Goal: Information Seeking & Learning: Find specific fact

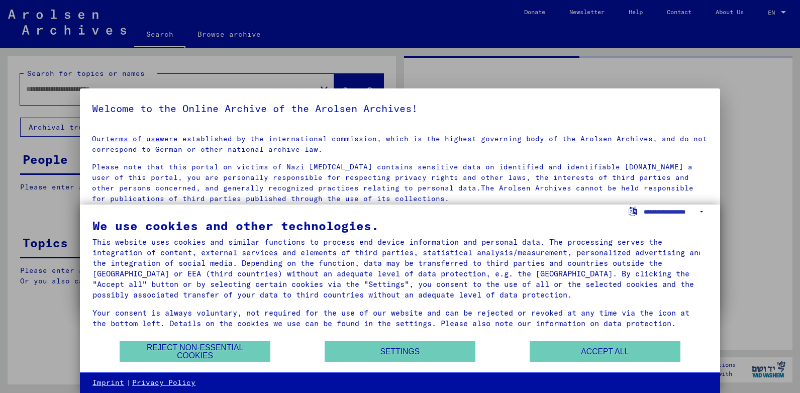
type input "*******"
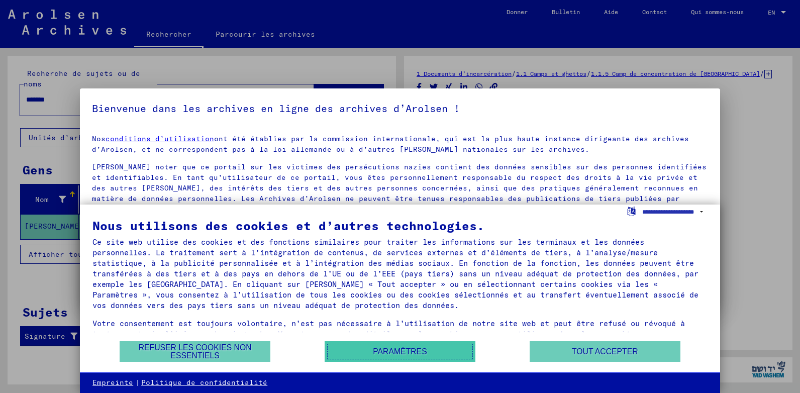
click at [422, 355] on button "Paramètres" at bounding box center [400, 351] width 151 height 21
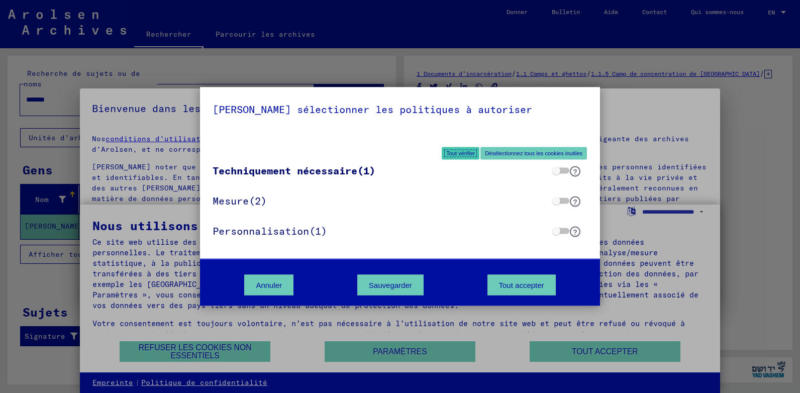
click at [460, 158] on button "Tout vérifier" at bounding box center [461, 153] width 38 height 13
click at [521, 154] on button "Désélectionnez tous les cookies inutiles" at bounding box center [533, 153] width 107 height 13
click at [402, 285] on button "Sauvegarder" at bounding box center [390, 285] width 66 height 21
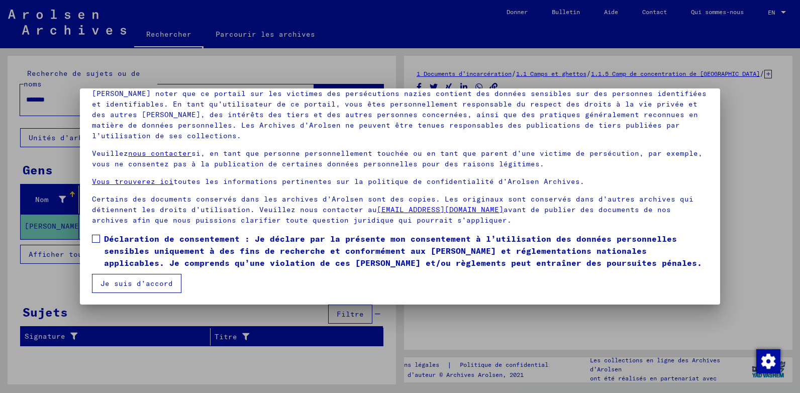
scroll to position [74, 0]
click at [97, 237] on span at bounding box center [96, 238] width 8 height 8
click at [144, 280] on button "Je suis d’accord" at bounding box center [136, 282] width 89 height 19
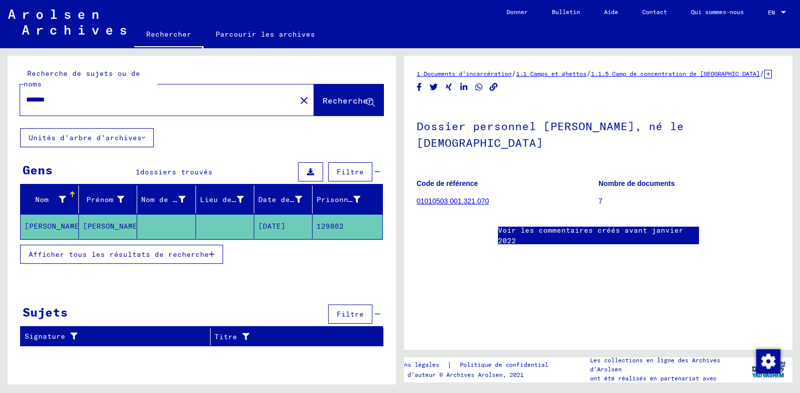
scroll to position [0, 0]
click at [479, 205] on link "01010503 001.321.070" at bounding box center [453, 201] width 72 height 8
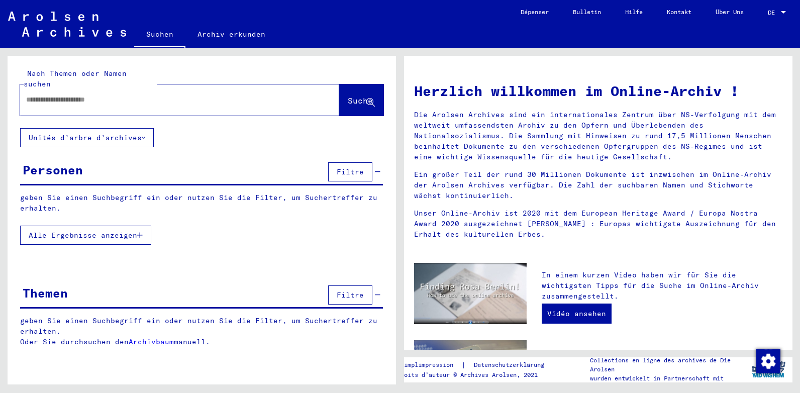
click at [141, 88] on div at bounding box center [164, 99] width 289 height 23
click at [107, 94] on input "text" at bounding box center [167, 99] width 283 height 11
type input "*******"
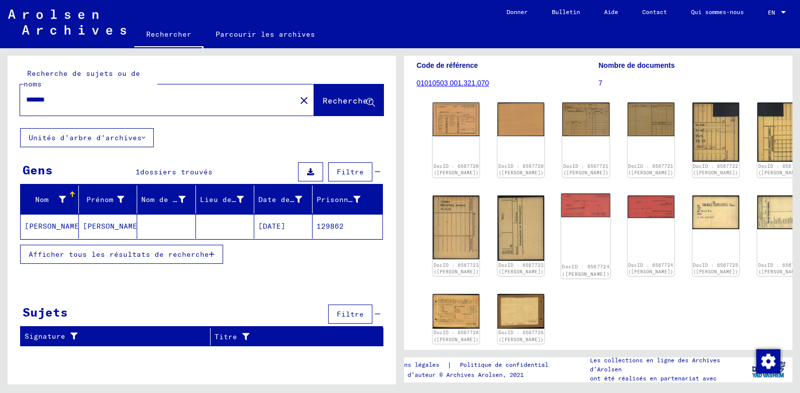
scroll to position [101, 0]
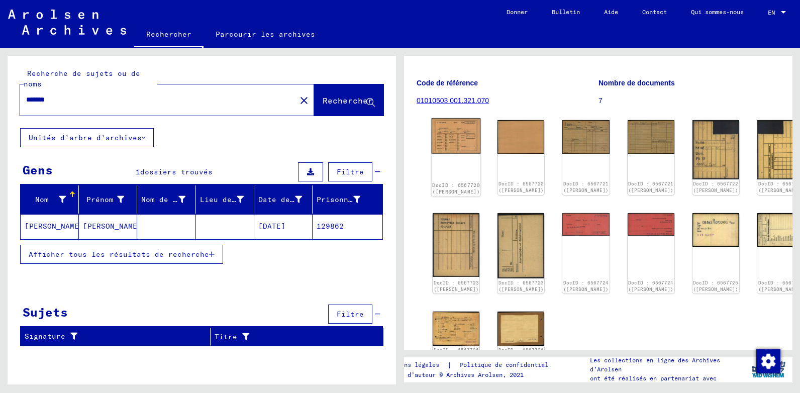
click at [450, 152] on img at bounding box center [456, 136] width 49 height 35
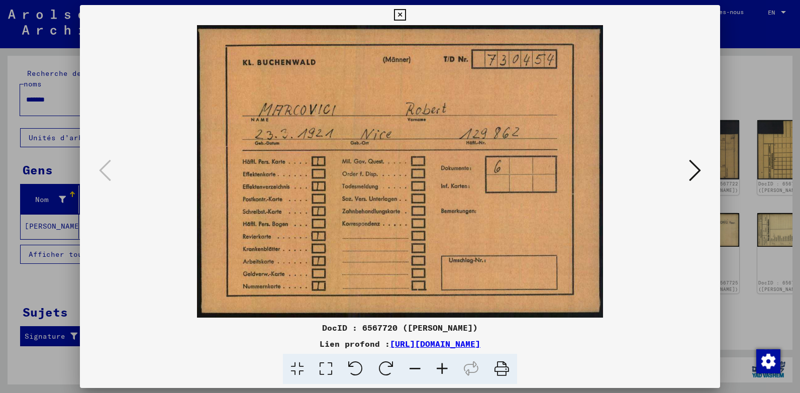
click at [694, 175] on icon at bounding box center [695, 170] width 12 height 24
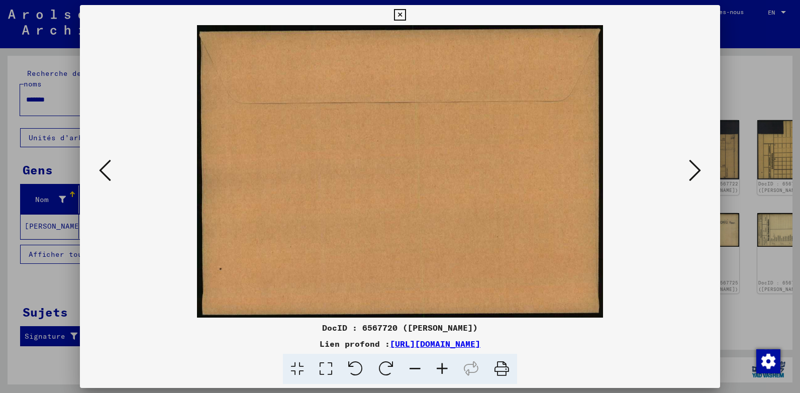
click at [694, 172] on icon at bounding box center [695, 170] width 12 height 24
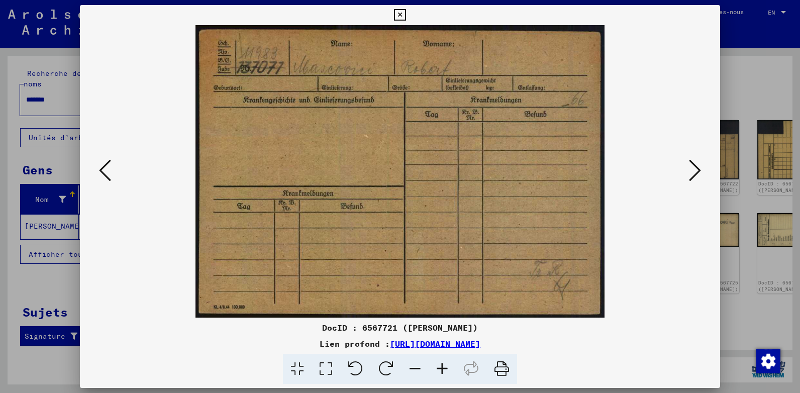
click at [692, 171] on icon at bounding box center [695, 170] width 12 height 24
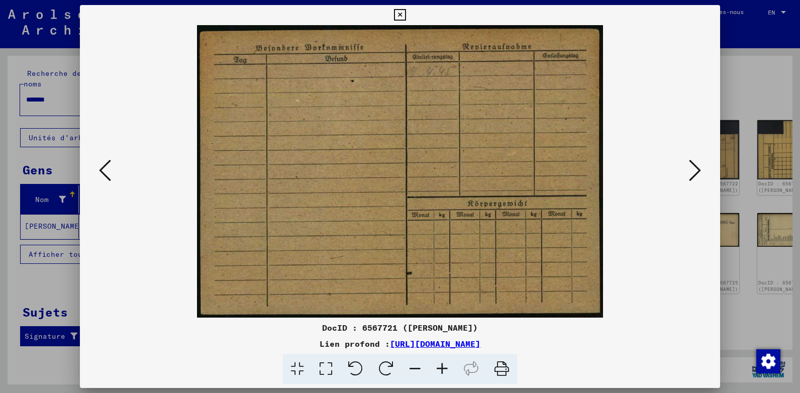
click at [692, 171] on icon at bounding box center [695, 170] width 12 height 24
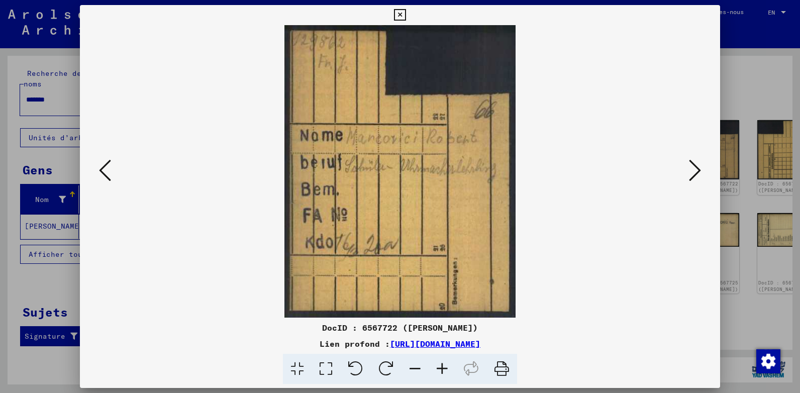
click at [695, 167] on icon at bounding box center [695, 170] width 12 height 24
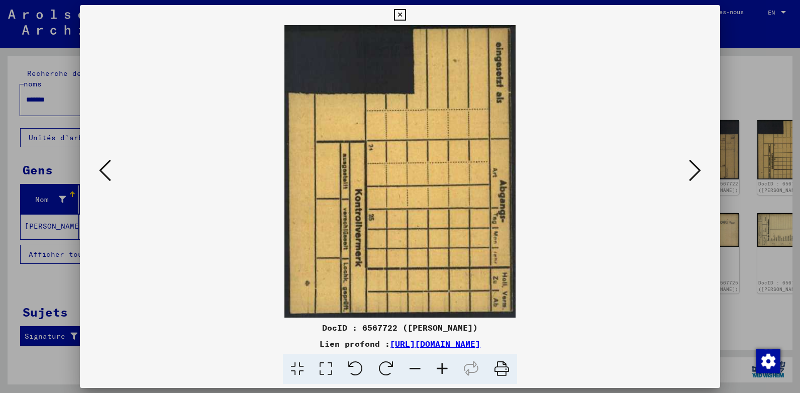
click at [699, 170] on icon at bounding box center [695, 170] width 12 height 24
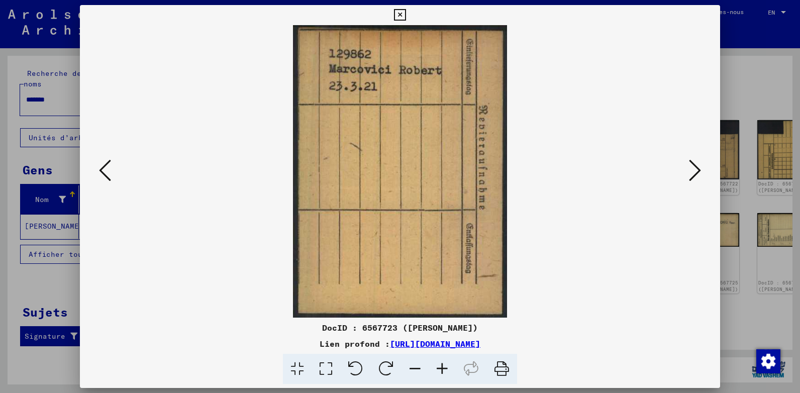
click at [699, 170] on icon at bounding box center [695, 170] width 12 height 24
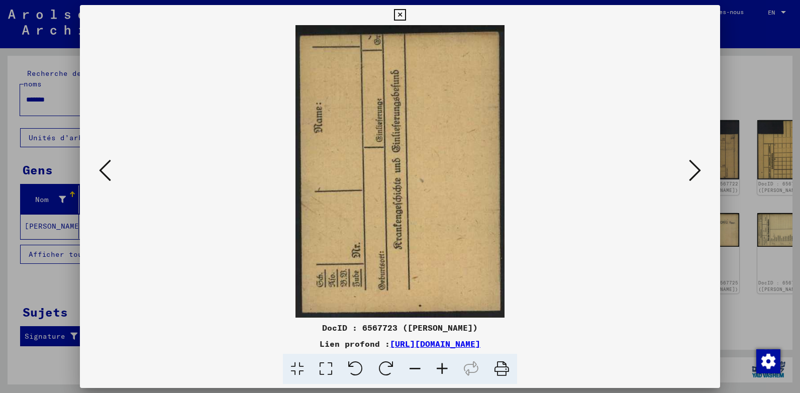
click at [697, 166] on icon at bounding box center [695, 170] width 12 height 24
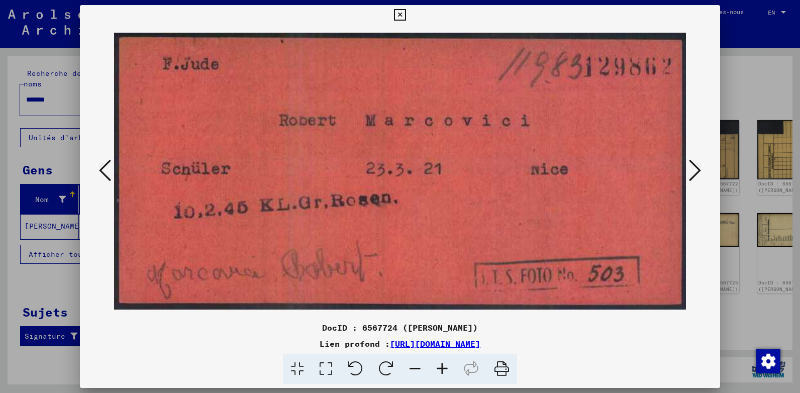
click at [696, 178] on icon at bounding box center [695, 170] width 12 height 24
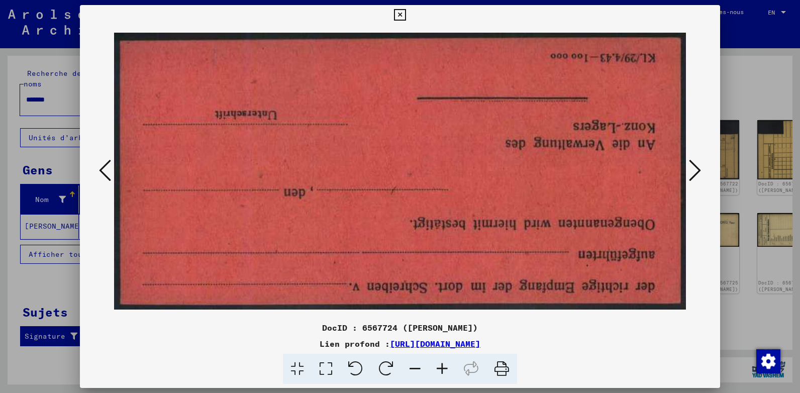
click at [105, 179] on icon at bounding box center [105, 170] width 12 height 24
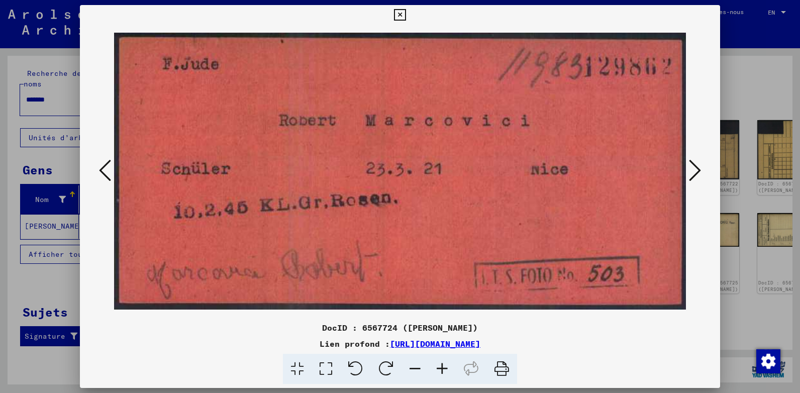
click at [692, 175] on icon at bounding box center [695, 170] width 12 height 24
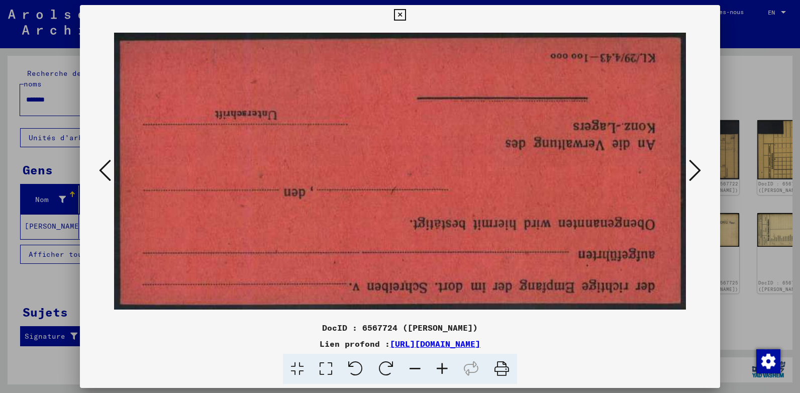
click at [695, 171] on icon at bounding box center [695, 170] width 12 height 24
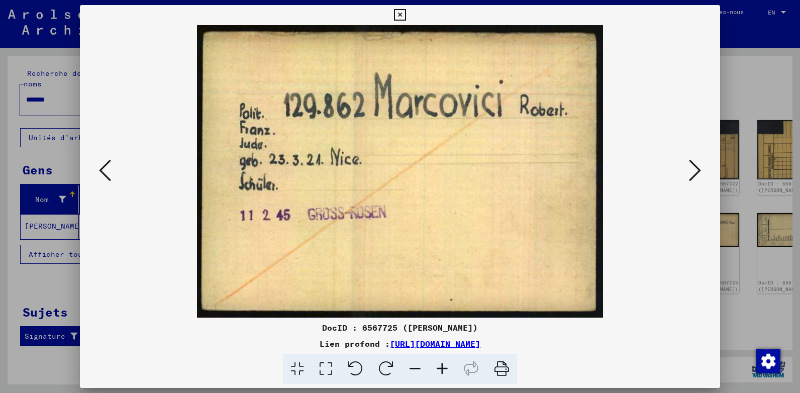
click at [690, 180] on icon at bounding box center [695, 170] width 12 height 24
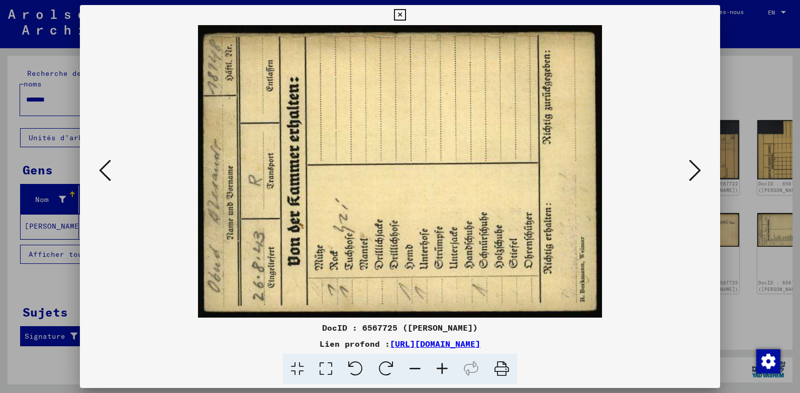
click at [687, 175] on button at bounding box center [695, 171] width 18 height 29
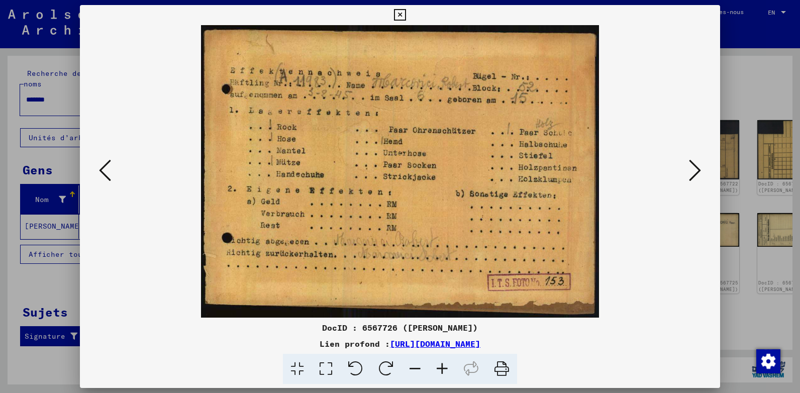
click at [687, 175] on button at bounding box center [695, 171] width 18 height 29
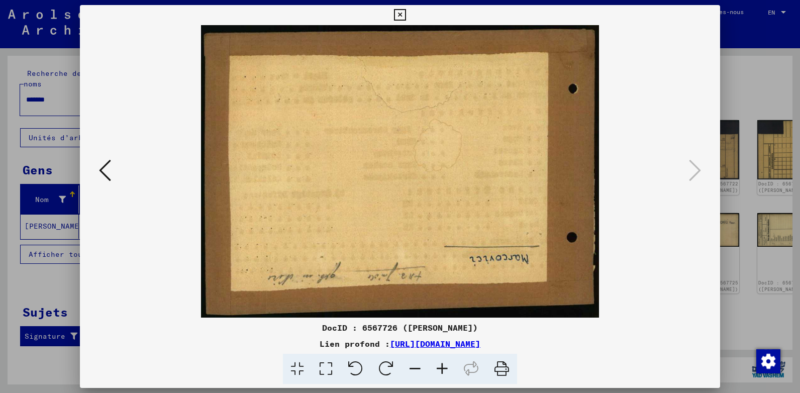
click at [111, 175] on icon at bounding box center [105, 170] width 12 height 24
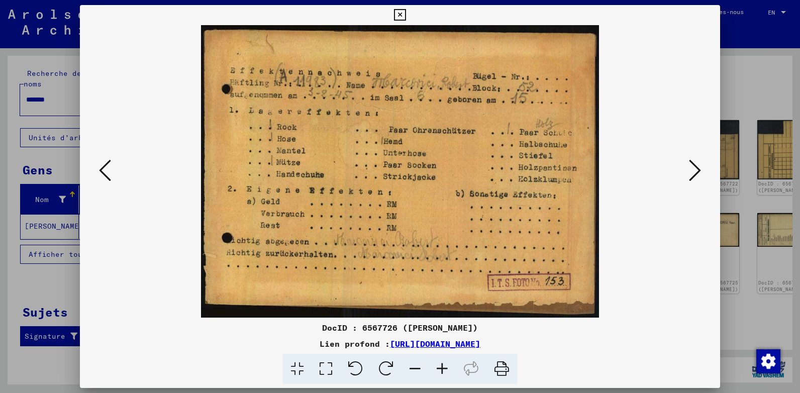
click at [111, 175] on icon at bounding box center [105, 170] width 12 height 24
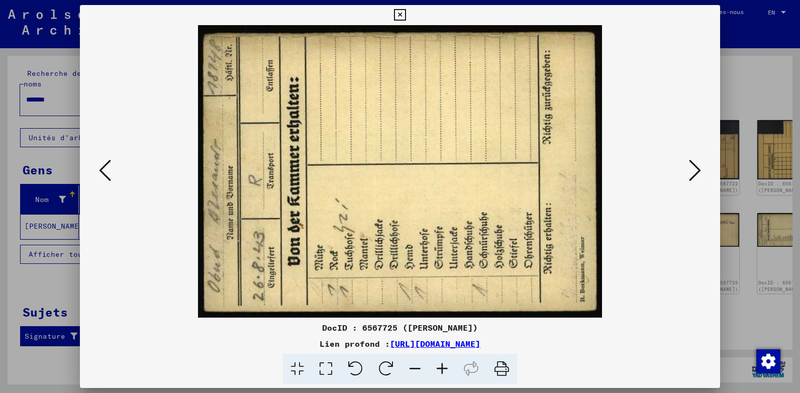
click at [111, 175] on icon at bounding box center [105, 170] width 12 height 24
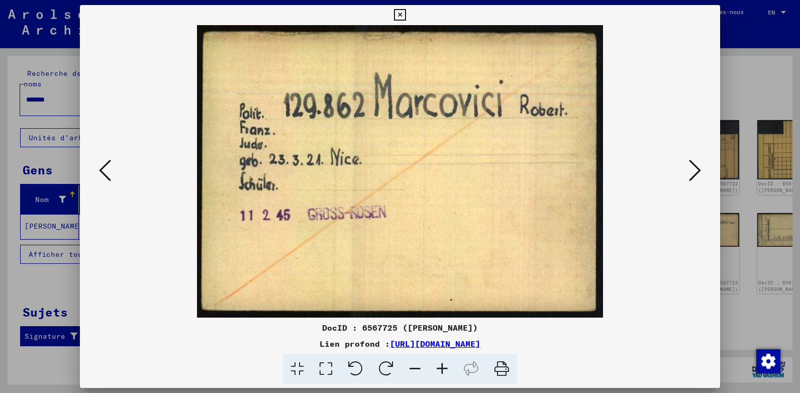
click at [111, 175] on icon at bounding box center [105, 170] width 12 height 24
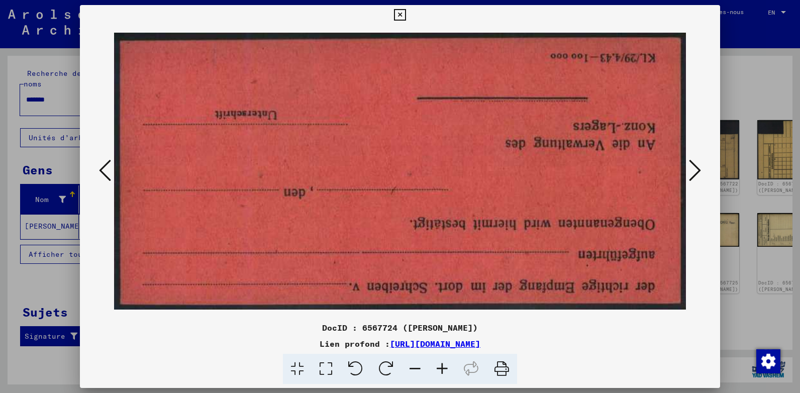
click at [111, 175] on icon at bounding box center [105, 170] width 12 height 24
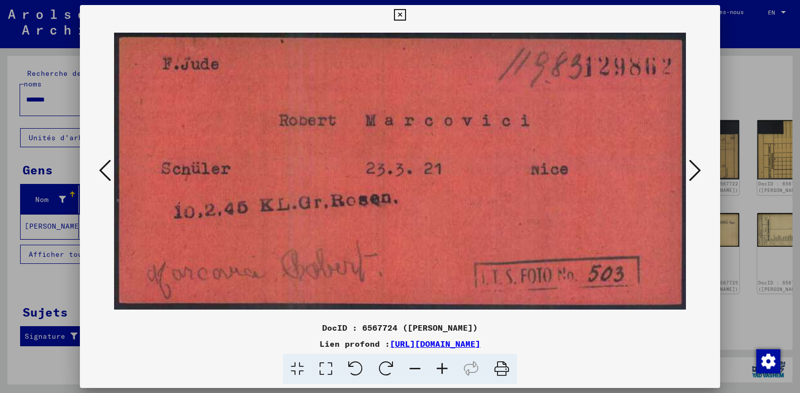
click at [111, 175] on icon at bounding box center [105, 170] width 12 height 24
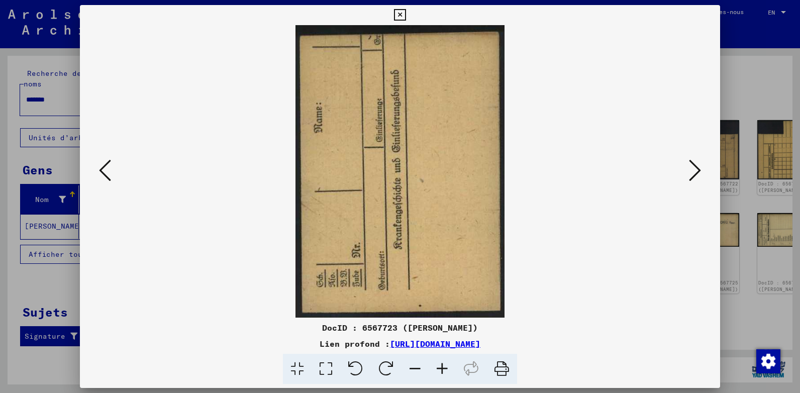
click at [111, 175] on icon at bounding box center [105, 170] width 12 height 24
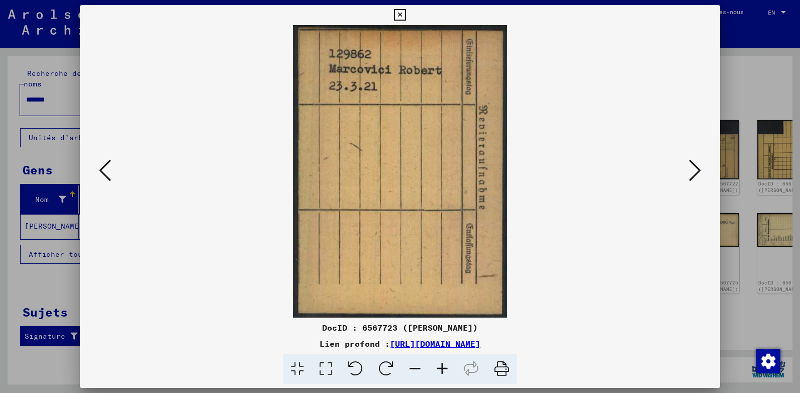
click at [111, 175] on icon at bounding box center [105, 170] width 12 height 24
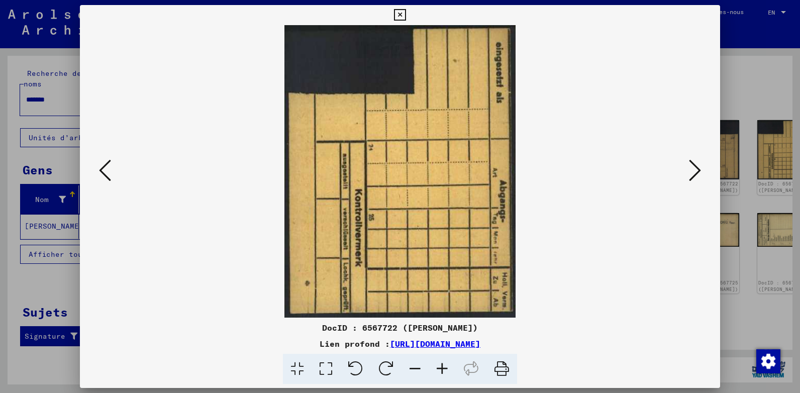
click at [111, 175] on icon at bounding box center [105, 170] width 12 height 24
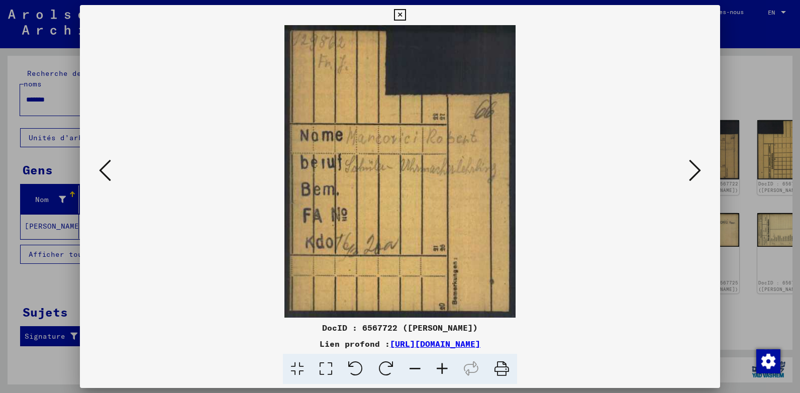
click at [111, 175] on icon at bounding box center [105, 170] width 12 height 24
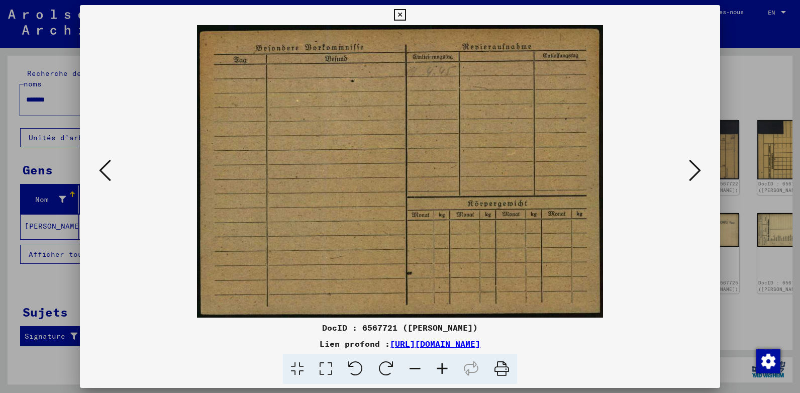
click at [111, 175] on icon at bounding box center [105, 170] width 12 height 24
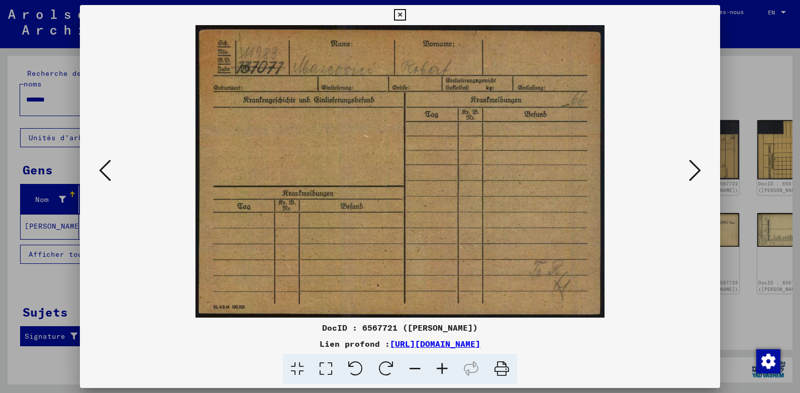
click at [111, 175] on icon at bounding box center [105, 170] width 12 height 24
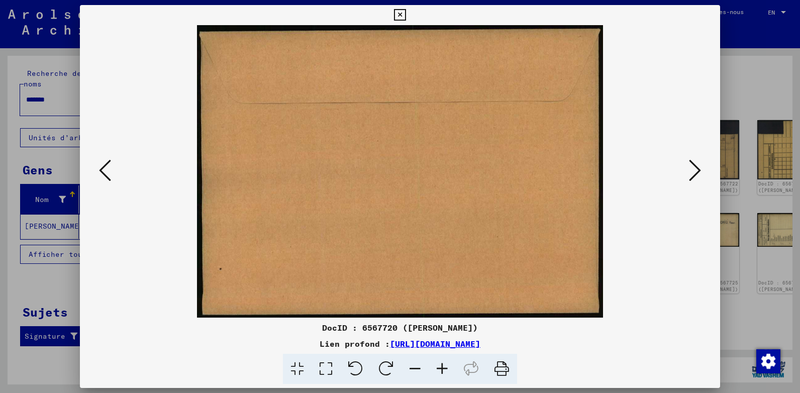
click at [111, 175] on icon at bounding box center [105, 170] width 12 height 24
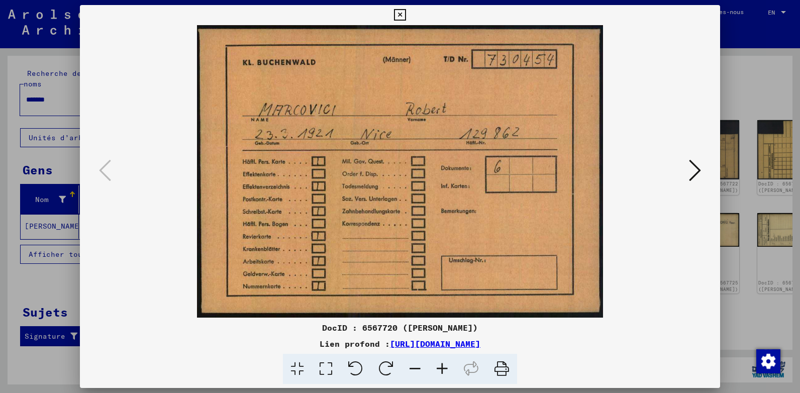
click at [695, 178] on icon at bounding box center [695, 170] width 12 height 24
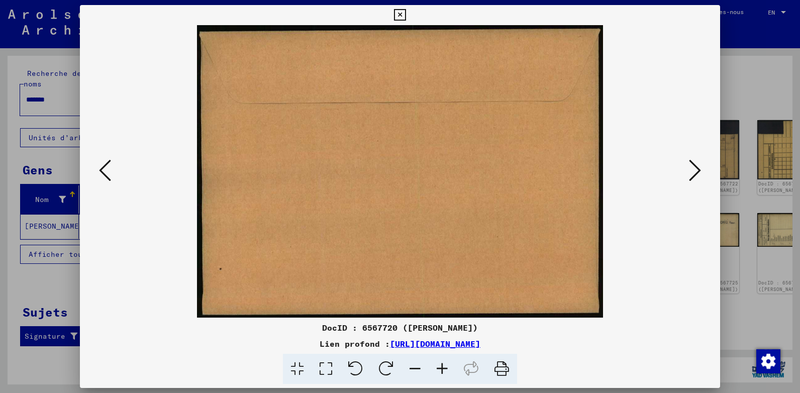
click at [697, 167] on icon at bounding box center [695, 170] width 12 height 24
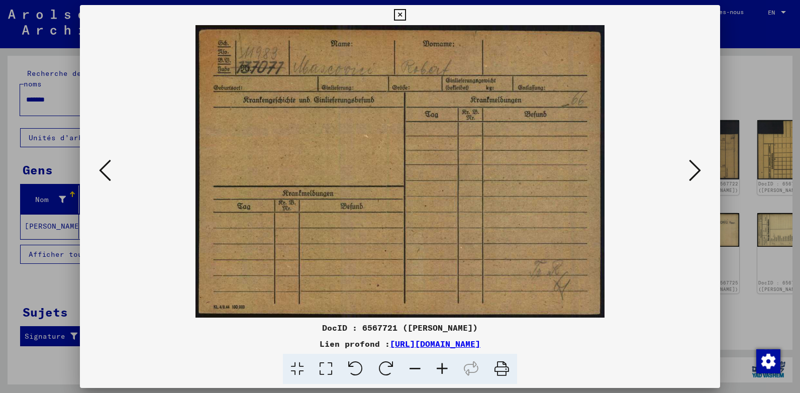
click at [105, 167] on icon at bounding box center [105, 170] width 12 height 24
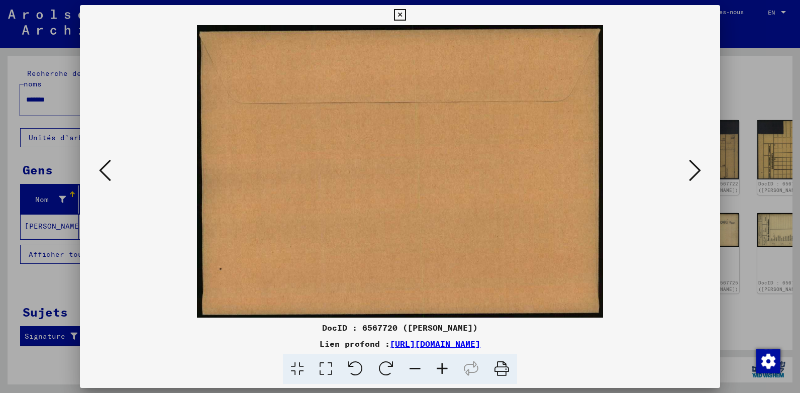
click at [105, 167] on icon at bounding box center [105, 170] width 12 height 24
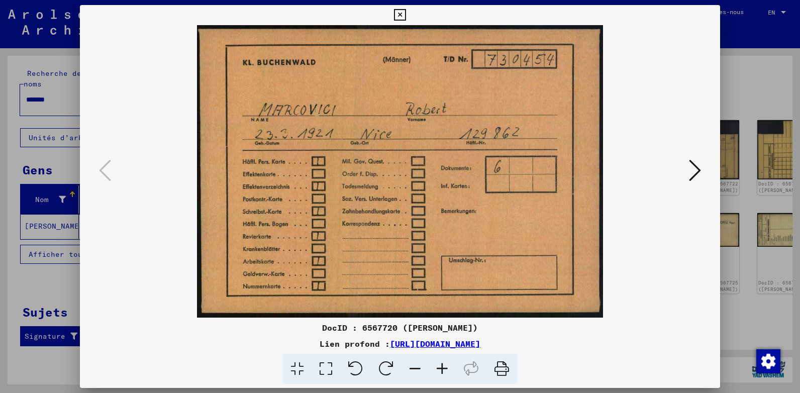
click at [699, 173] on icon at bounding box center [695, 170] width 12 height 24
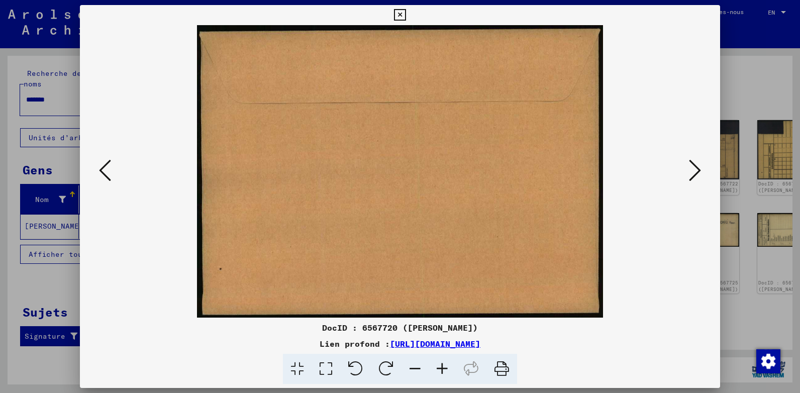
click at [699, 173] on icon at bounding box center [695, 170] width 12 height 24
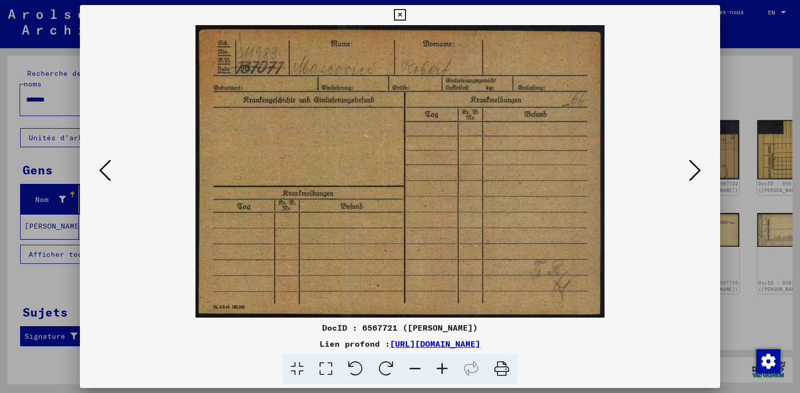
click at [697, 173] on icon at bounding box center [695, 170] width 12 height 24
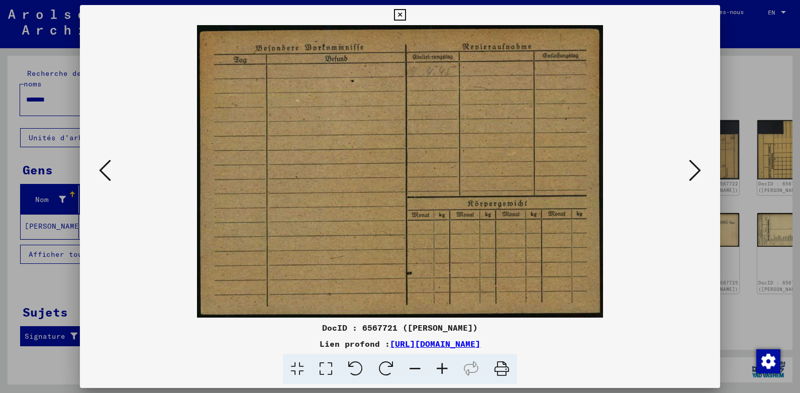
click at [690, 177] on icon at bounding box center [695, 170] width 12 height 24
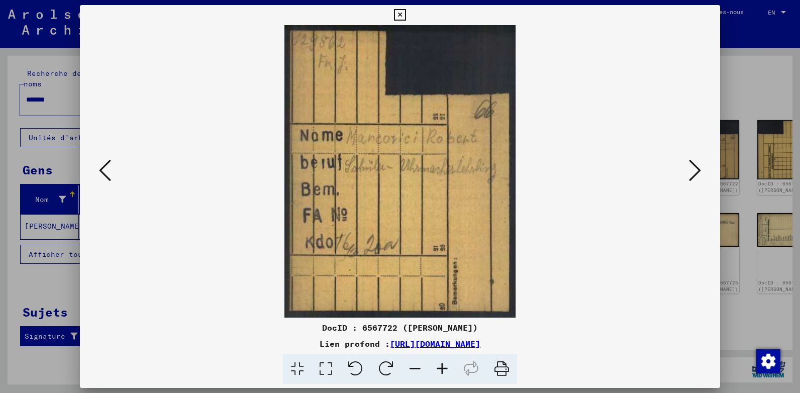
click at [581, 277] on img at bounding box center [400, 171] width 572 height 292
click at [693, 175] on icon at bounding box center [695, 170] width 12 height 24
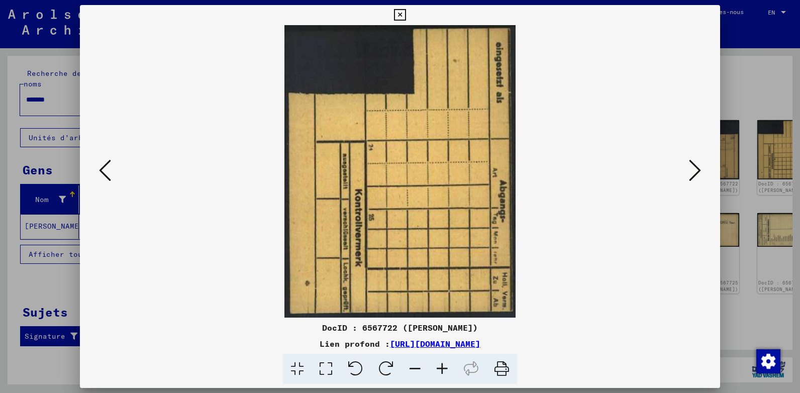
click at [692, 176] on icon at bounding box center [695, 170] width 12 height 24
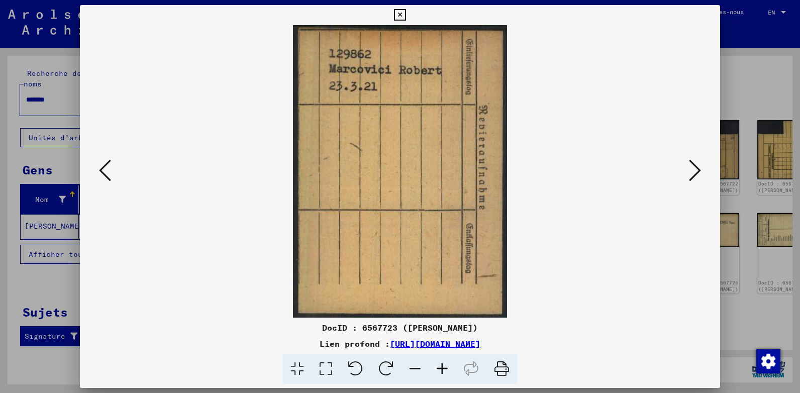
click at [692, 176] on icon at bounding box center [695, 170] width 12 height 24
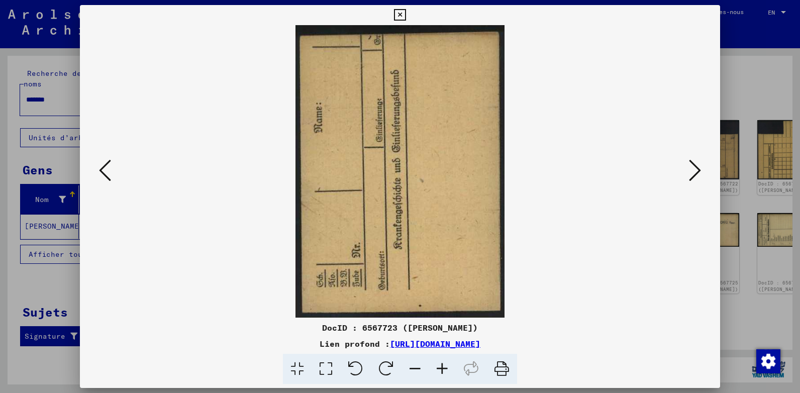
click at [692, 176] on icon at bounding box center [695, 170] width 12 height 24
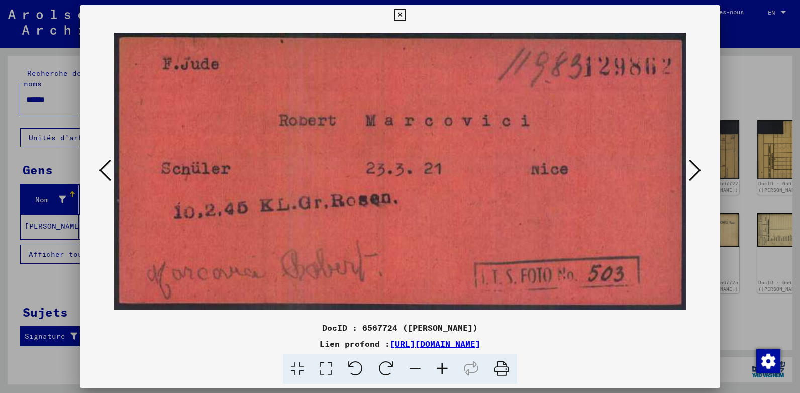
click at [692, 176] on icon at bounding box center [695, 170] width 12 height 24
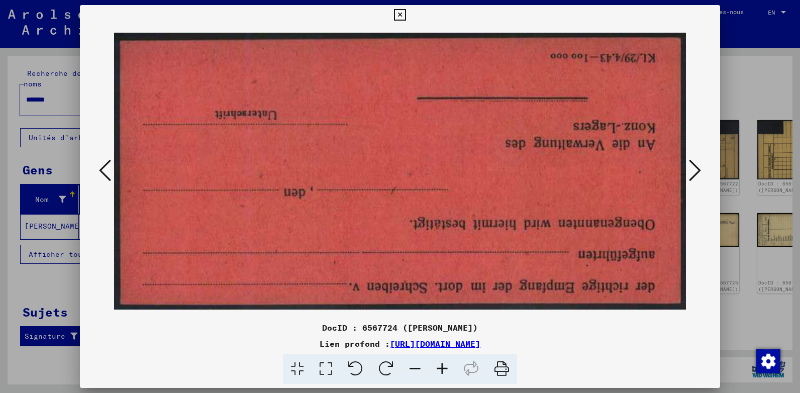
click at [692, 176] on icon at bounding box center [695, 170] width 12 height 24
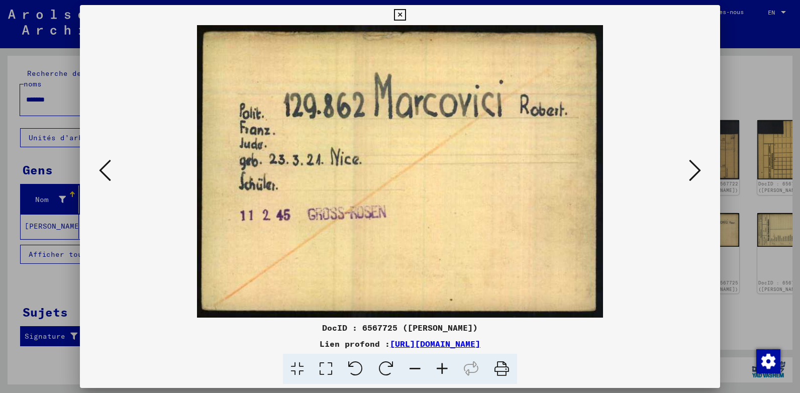
click at [692, 176] on icon at bounding box center [695, 170] width 12 height 24
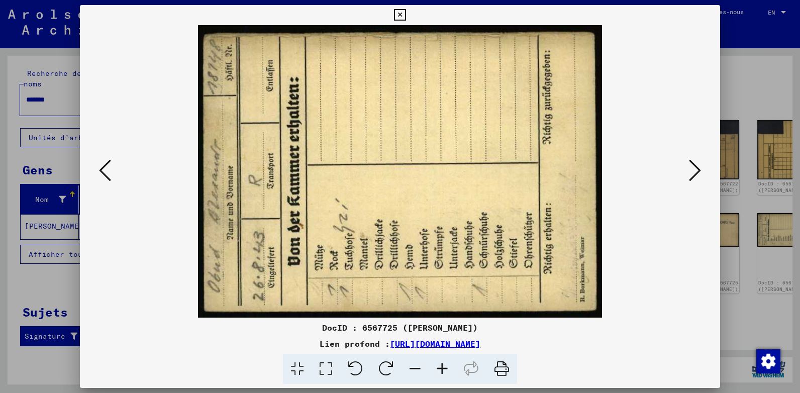
click at [104, 170] on icon at bounding box center [105, 170] width 12 height 24
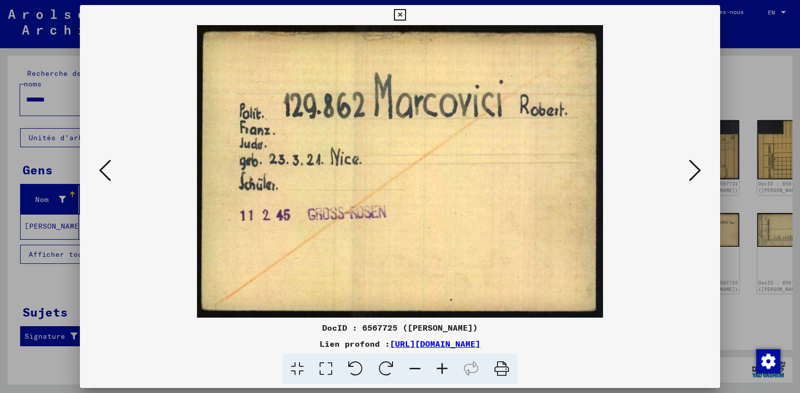
click at [104, 170] on icon at bounding box center [105, 170] width 12 height 24
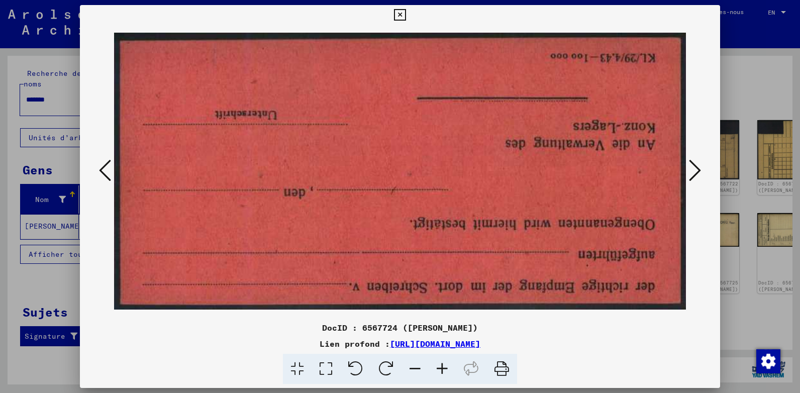
click at [104, 170] on icon at bounding box center [105, 170] width 12 height 24
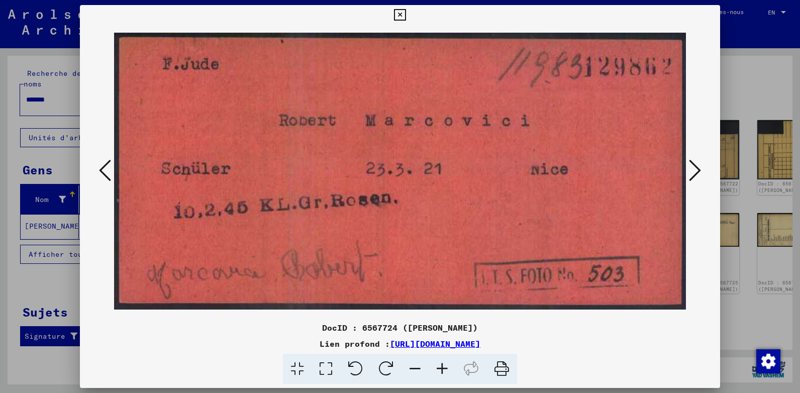
click at [104, 170] on icon at bounding box center [105, 170] width 12 height 24
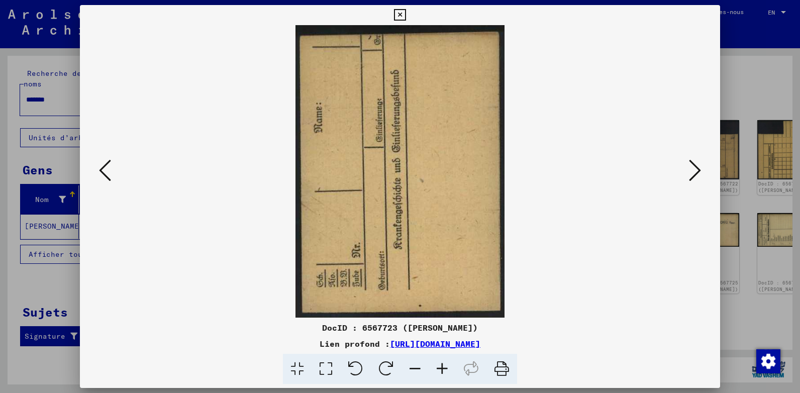
click at [104, 170] on icon at bounding box center [105, 170] width 12 height 24
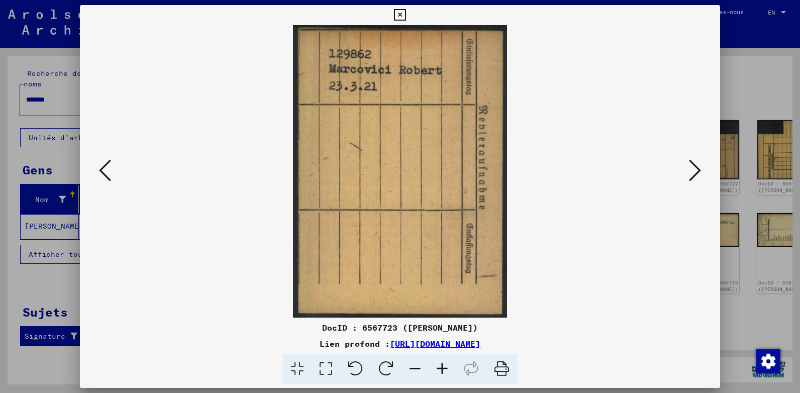
click at [104, 170] on icon at bounding box center [105, 170] width 12 height 24
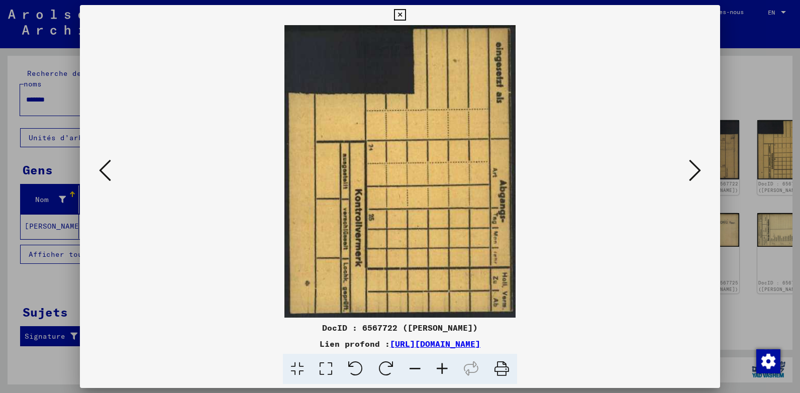
click at [104, 170] on icon at bounding box center [105, 170] width 12 height 24
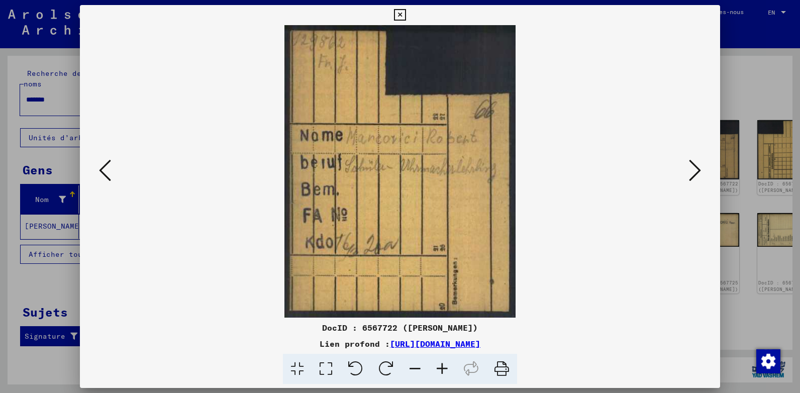
click at [104, 170] on icon at bounding box center [105, 170] width 12 height 24
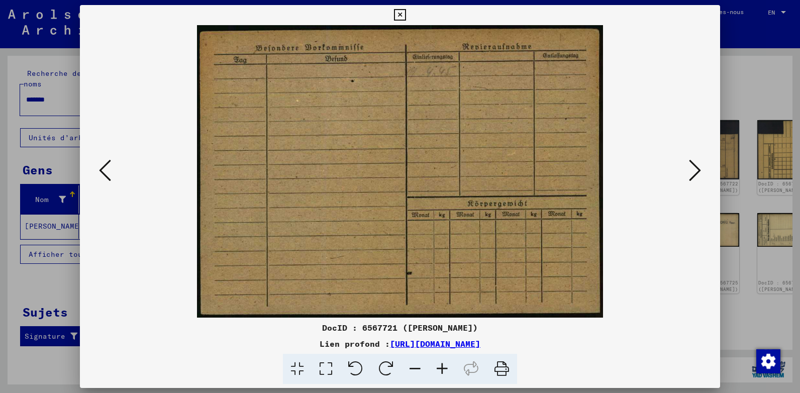
click at [105, 169] on icon at bounding box center [105, 170] width 12 height 24
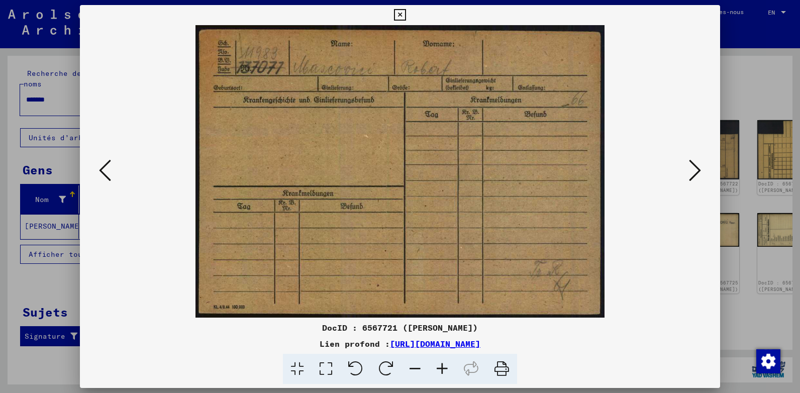
click at [105, 169] on icon at bounding box center [105, 170] width 12 height 24
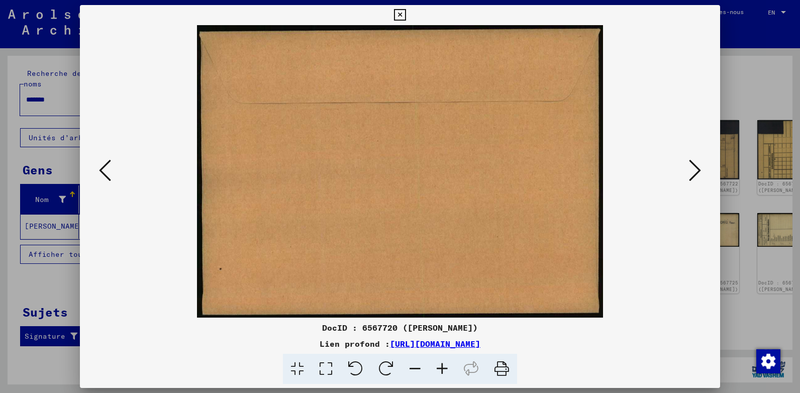
click at [105, 169] on icon at bounding box center [105, 170] width 12 height 24
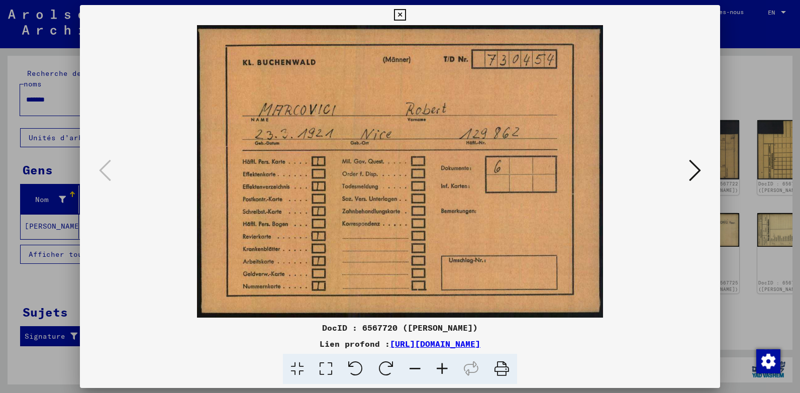
click at [698, 177] on icon at bounding box center [695, 170] width 12 height 24
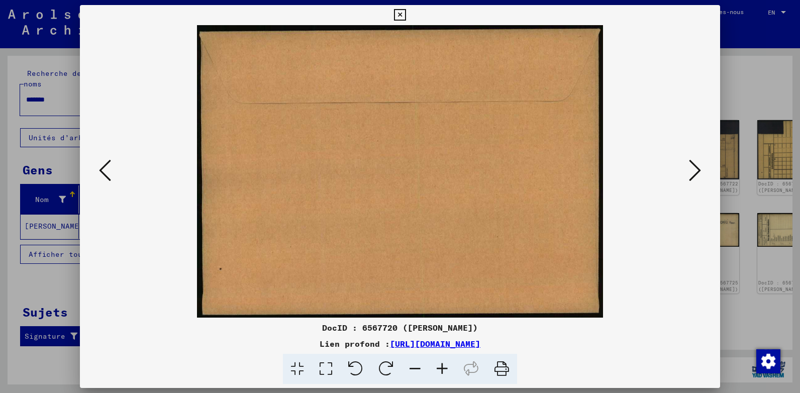
click at [698, 177] on icon at bounding box center [695, 170] width 12 height 24
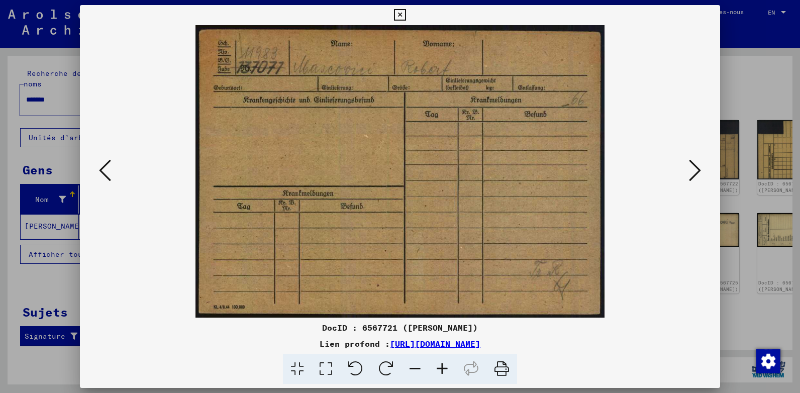
click at [698, 177] on icon at bounding box center [695, 170] width 12 height 24
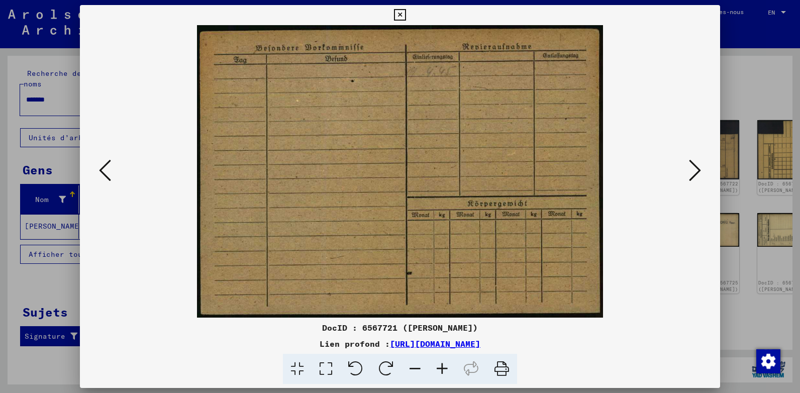
click at [698, 177] on icon at bounding box center [695, 170] width 12 height 24
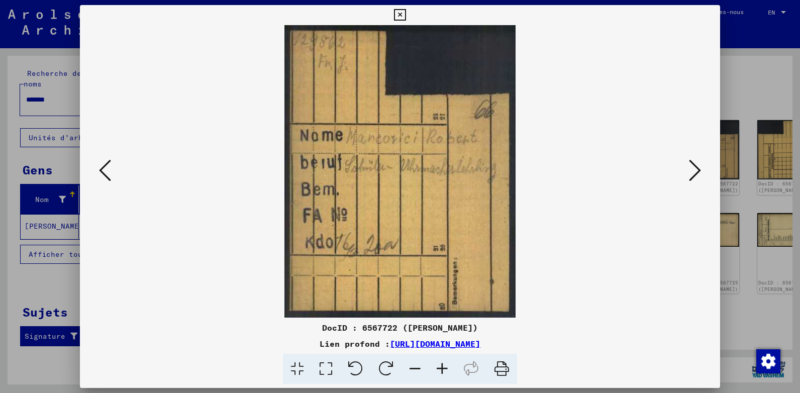
click at [698, 177] on icon at bounding box center [695, 170] width 12 height 24
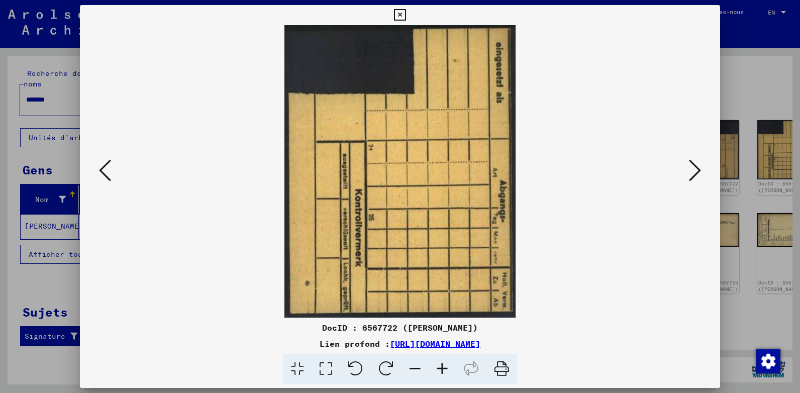
click at [99, 168] on icon at bounding box center [105, 170] width 12 height 24
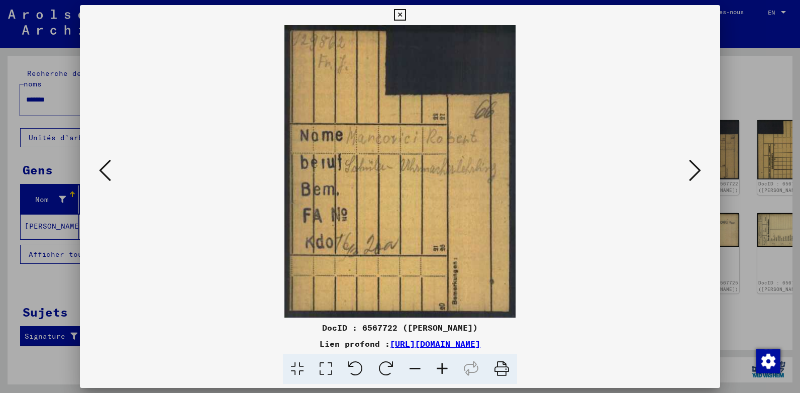
click at [696, 176] on icon at bounding box center [695, 170] width 12 height 24
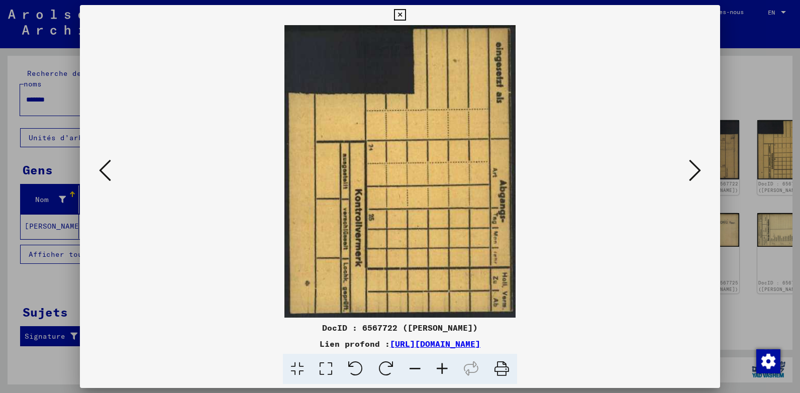
click at [620, 249] on img at bounding box center [400, 171] width 572 height 292
click at [694, 178] on icon at bounding box center [695, 170] width 12 height 24
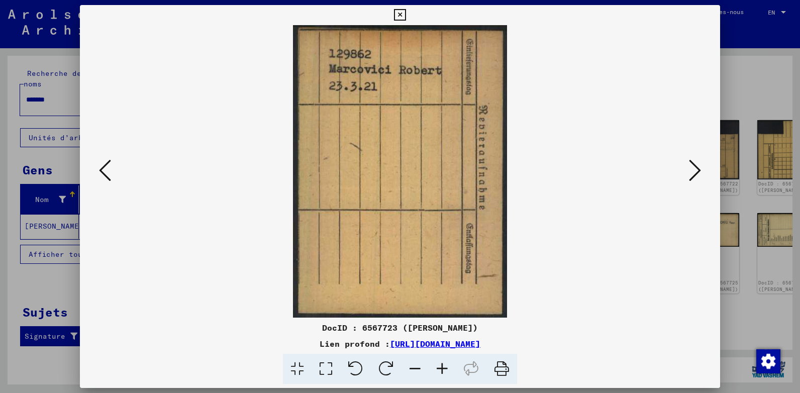
click at [694, 178] on icon at bounding box center [695, 170] width 12 height 24
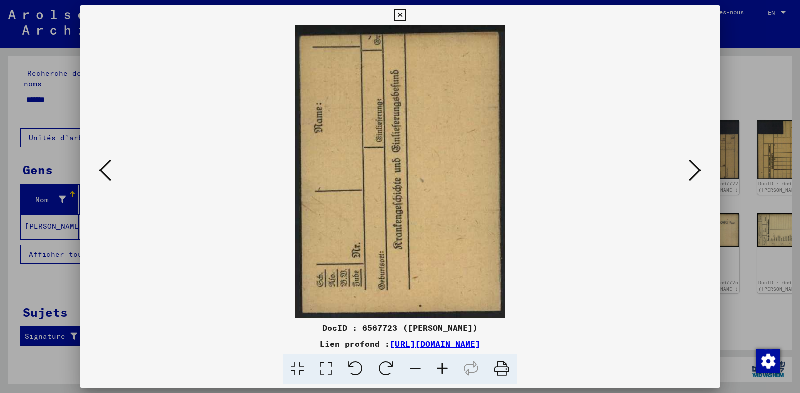
click at [110, 163] on icon at bounding box center [105, 170] width 12 height 24
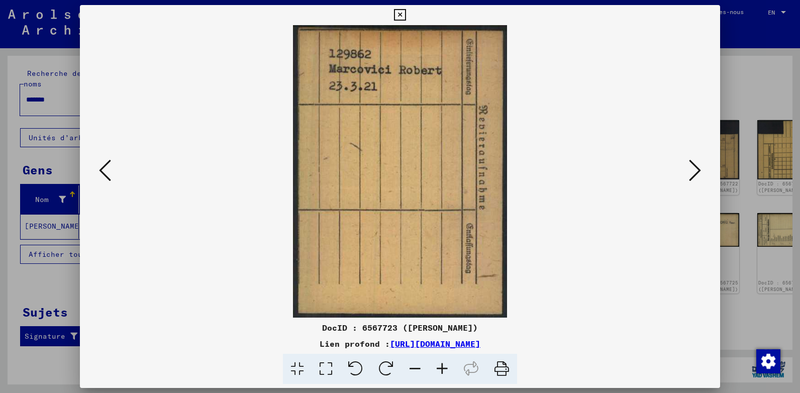
drag, startPoint x: 651, startPoint y: 272, endPoint x: 655, endPoint y: 267, distance: 5.7
click at [651, 272] on img at bounding box center [400, 171] width 572 height 292
click at [699, 170] on icon at bounding box center [695, 170] width 12 height 24
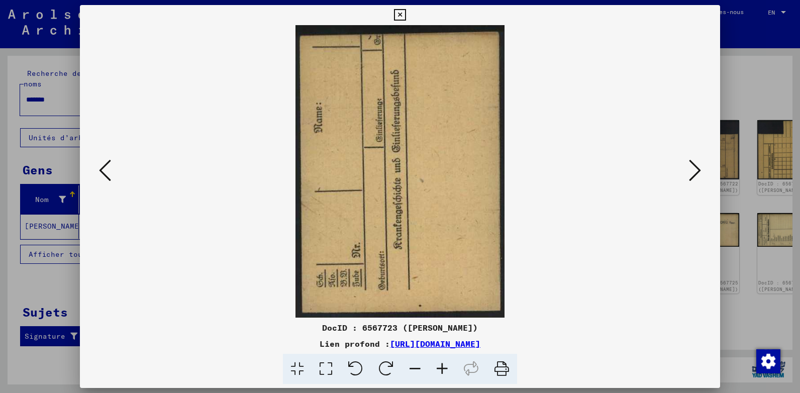
drag, startPoint x: 557, startPoint y: 322, endPoint x: 561, endPoint y: 317, distance: 6.8
click at [557, 322] on div "DocID : 6567723 ([PERSON_NAME])" at bounding box center [400, 328] width 640 height 12
click at [700, 175] on icon at bounding box center [695, 170] width 12 height 24
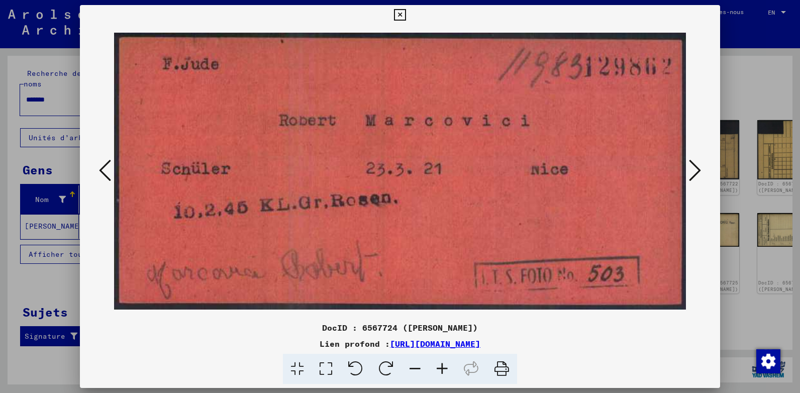
click at [698, 161] on icon at bounding box center [695, 170] width 12 height 24
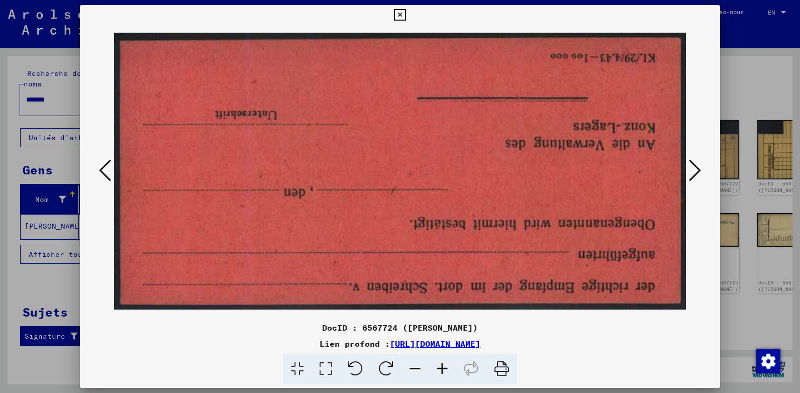
click at [105, 170] on icon at bounding box center [105, 170] width 12 height 24
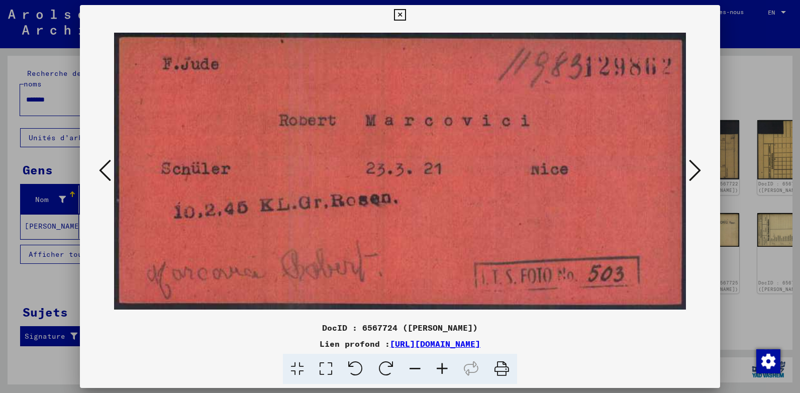
click at [641, 335] on div "DocID : 6567724 ([PERSON_NAME]) Lien profond : [URL][DOMAIN_NAME]" at bounding box center [400, 353] width 640 height 63
click at [695, 176] on icon at bounding box center [695, 170] width 12 height 24
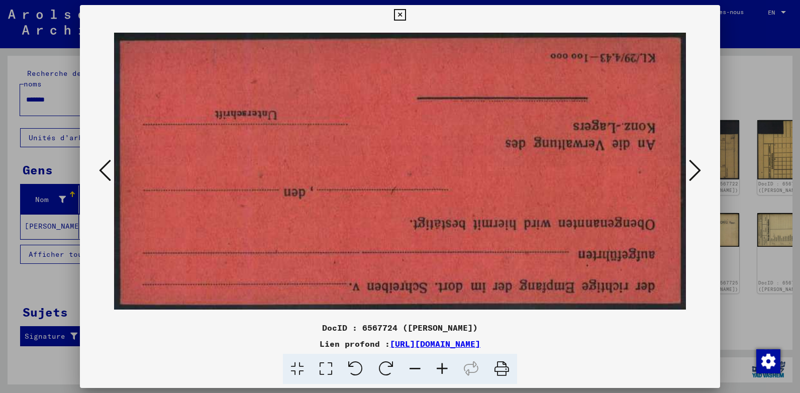
click at [654, 351] on div "DocID : 6567724 ([PERSON_NAME]) Lien profond : [URL][DOMAIN_NAME]" at bounding box center [400, 353] width 640 height 63
click at [696, 176] on icon at bounding box center [695, 170] width 12 height 24
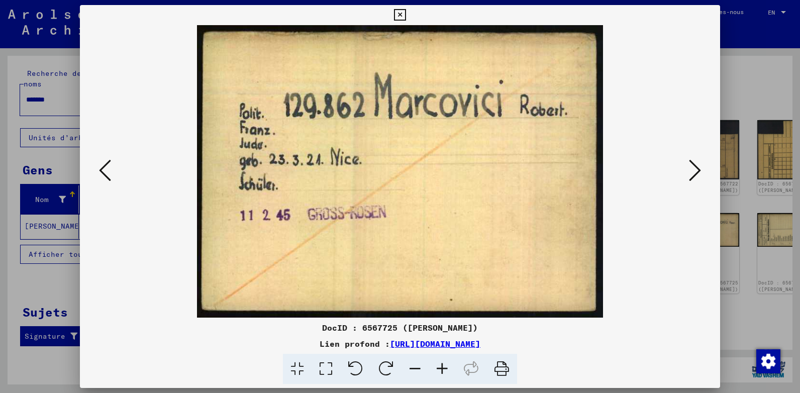
drag, startPoint x: 660, startPoint y: 358, endPoint x: 661, endPoint y: 353, distance: 5.1
click at [660, 358] on div at bounding box center [400, 369] width 632 height 31
click at [700, 170] on icon at bounding box center [695, 170] width 12 height 24
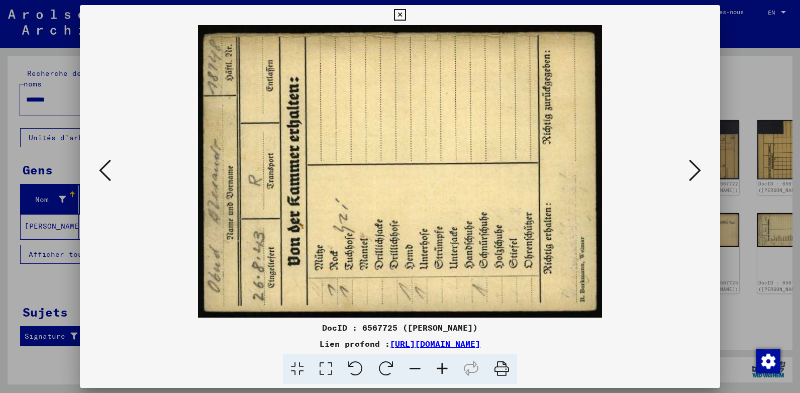
click at [688, 253] on div at bounding box center [400, 171] width 640 height 292
click at [695, 174] on icon at bounding box center [695, 170] width 12 height 24
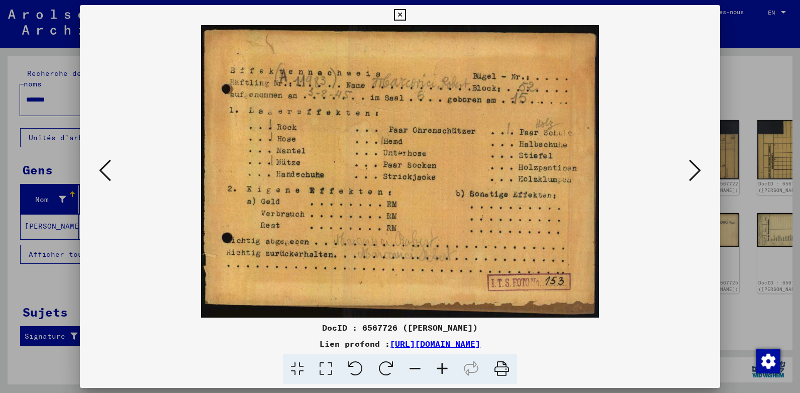
click at [112, 165] on button at bounding box center [105, 171] width 18 height 29
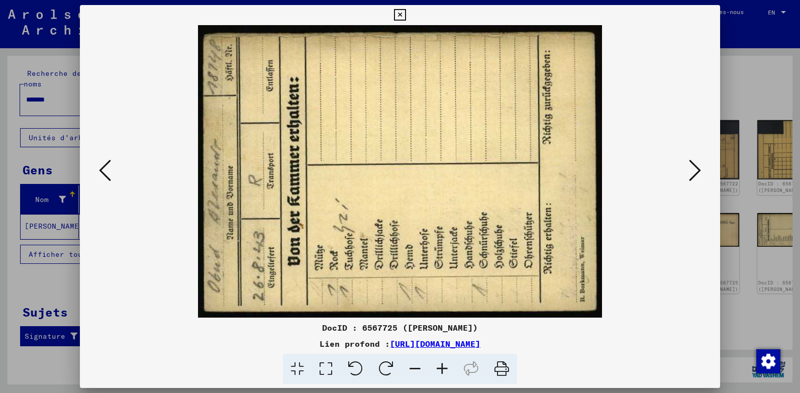
click at [112, 165] on button at bounding box center [105, 171] width 18 height 29
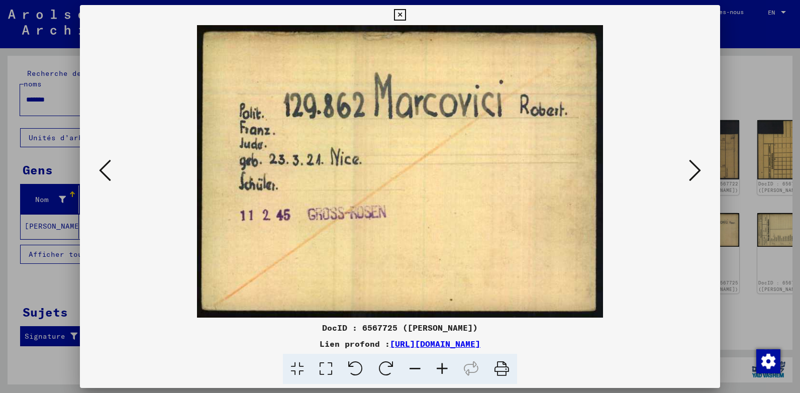
click at [697, 167] on icon at bounding box center [695, 170] width 12 height 24
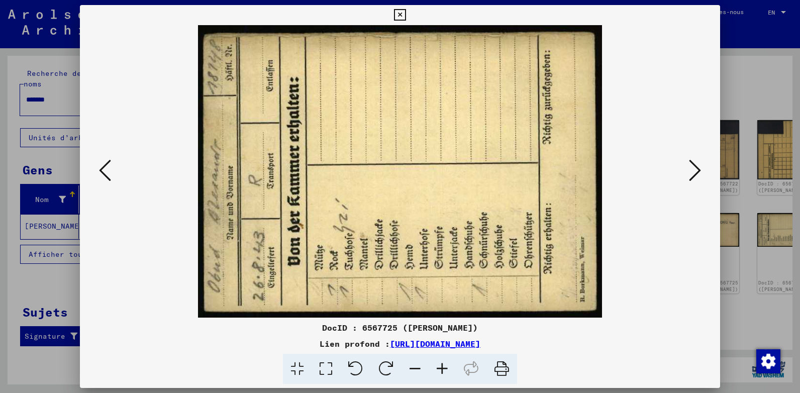
click at [692, 167] on icon at bounding box center [695, 170] width 12 height 24
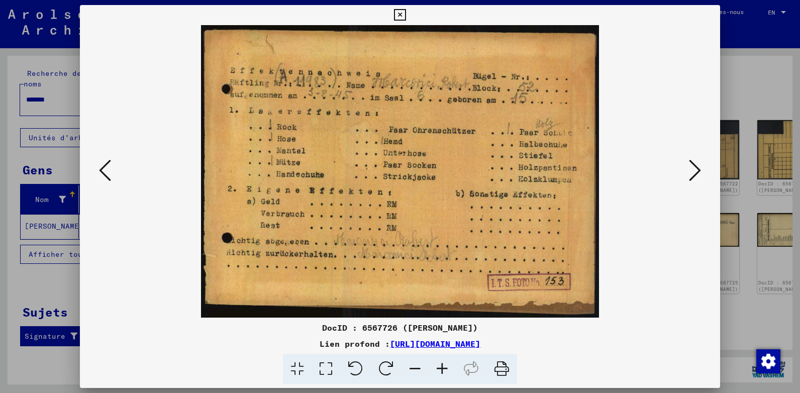
click at [692, 167] on icon at bounding box center [695, 170] width 12 height 24
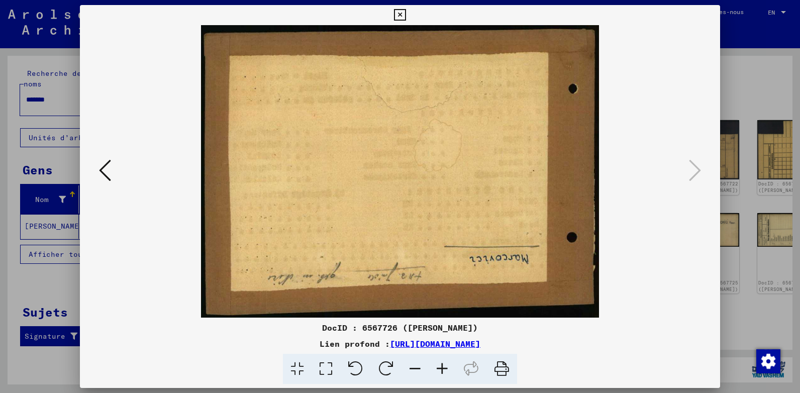
click at [109, 169] on icon at bounding box center [105, 170] width 12 height 24
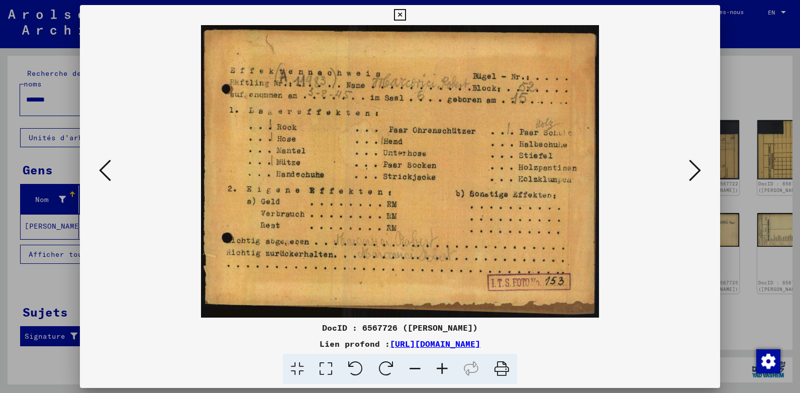
click at [701, 168] on icon at bounding box center [695, 170] width 12 height 24
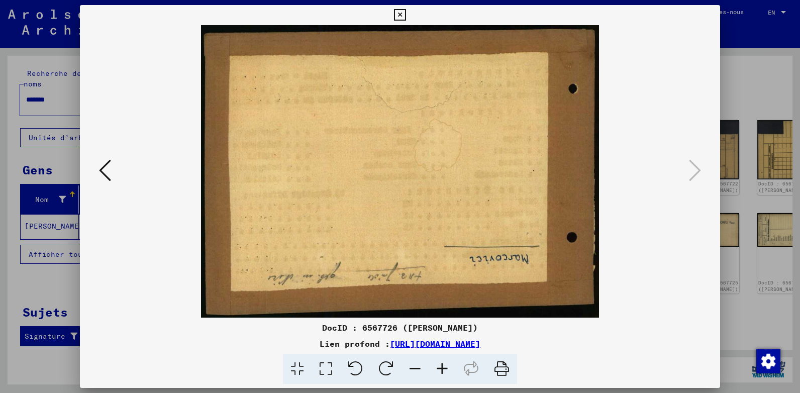
click at [109, 163] on icon at bounding box center [105, 170] width 12 height 24
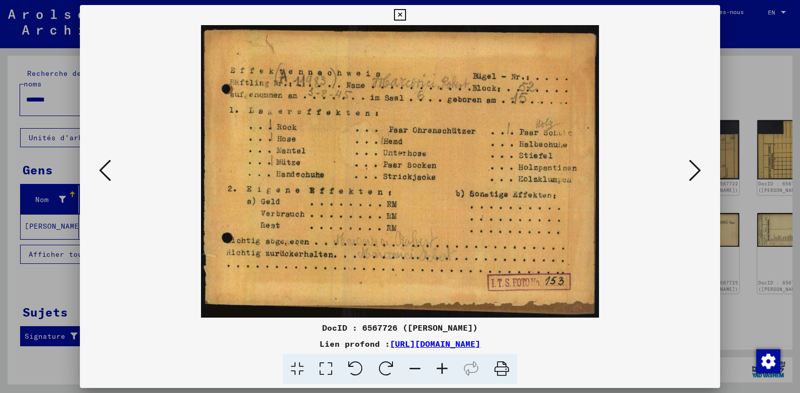
click at [104, 161] on icon at bounding box center [105, 170] width 12 height 24
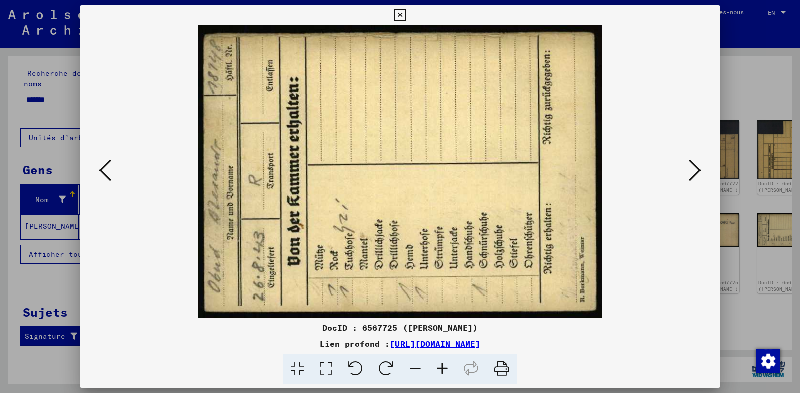
click at [104, 161] on icon at bounding box center [105, 170] width 12 height 24
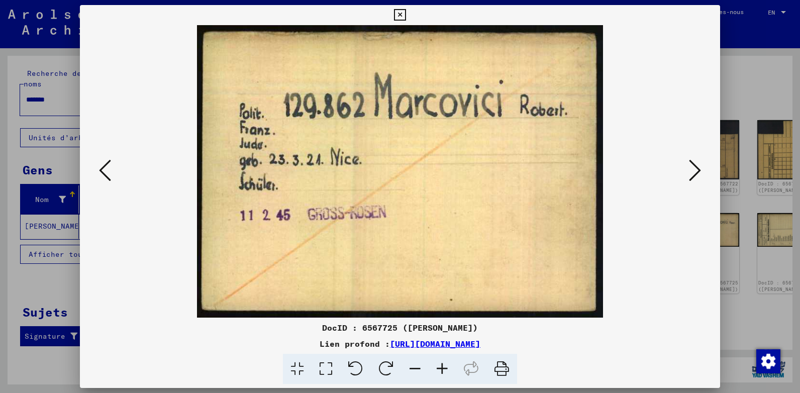
click at [697, 163] on icon at bounding box center [695, 170] width 12 height 24
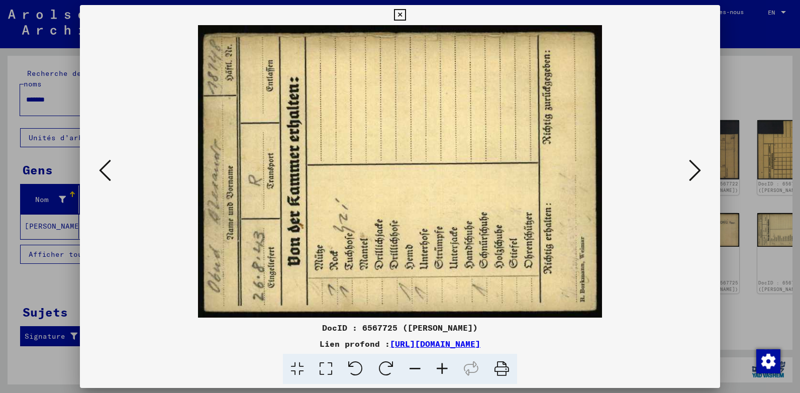
click at [700, 174] on icon at bounding box center [695, 170] width 12 height 24
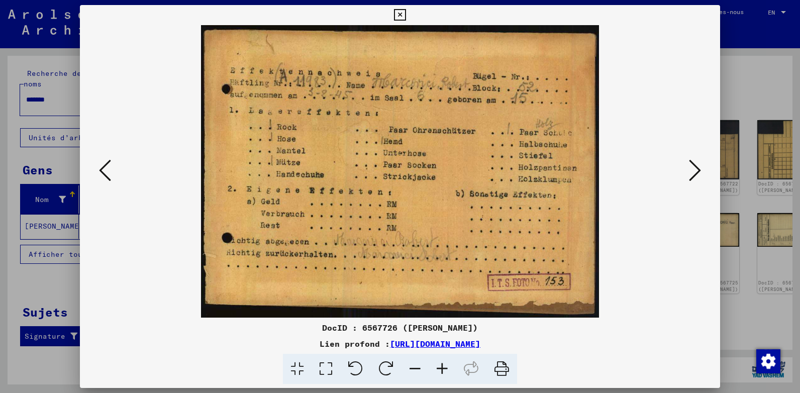
click at [414, 295] on img at bounding box center [400, 171] width 572 height 292
click at [692, 167] on icon at bounding box center [695, 170] width 12 height 24
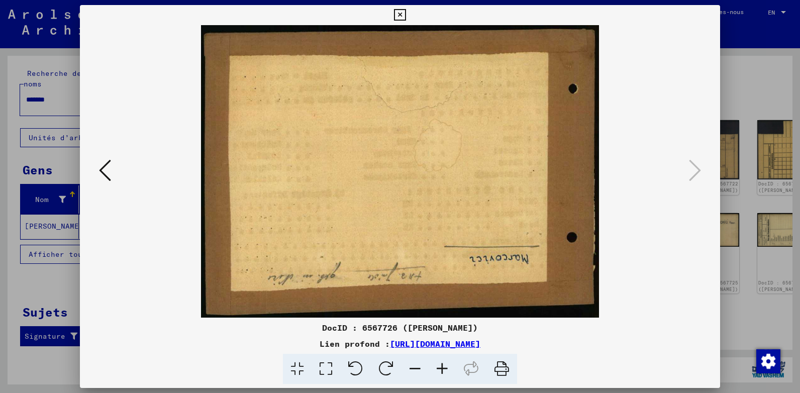
click at [638, 344] on div "Lien profond : [URL][DOMAIN_NAME]" at bounding box center [400, 344] width 640 height 12
click at [99, 168] on icon at bounding box center [105, 170] width 12 height 24
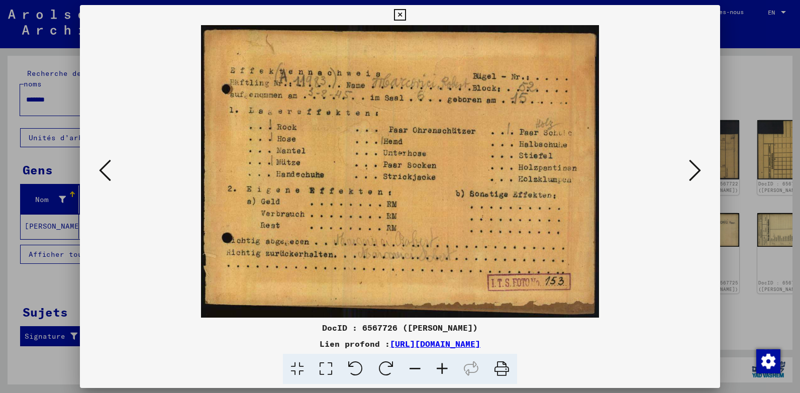
click at [398, 12] on icon at bounding box center [400, 15] width 12 height 12
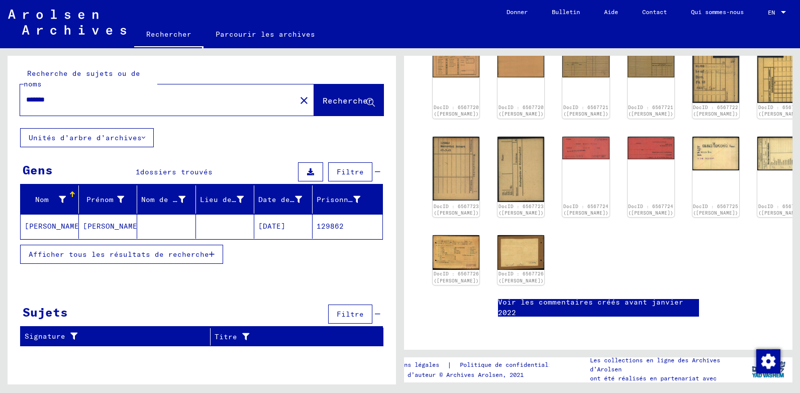
scroll to position [201, 0]
click at [417, 140] on div "DocID : 6567720 ([PERSON_NAME]) DocID : 6567720 ([PERSON_NAME]) DocID : 6567721…" at bounding box center [598, 164] width 363 height 249
